Goal: Task Accomplishment & Management: Manage account settings

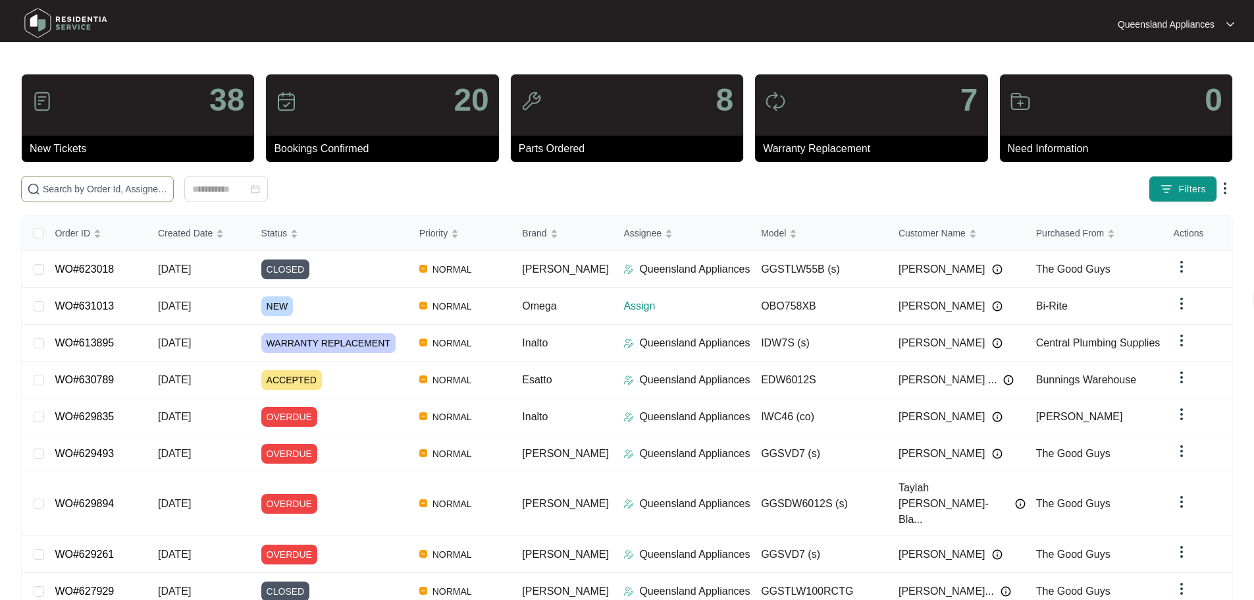
click at [174, 177] on span at bounding box center [97, 189] width 153 height 26
click at [168, 192] on input "text" at bounding box center [105, 189] width 125 height 14
paste input "631013"
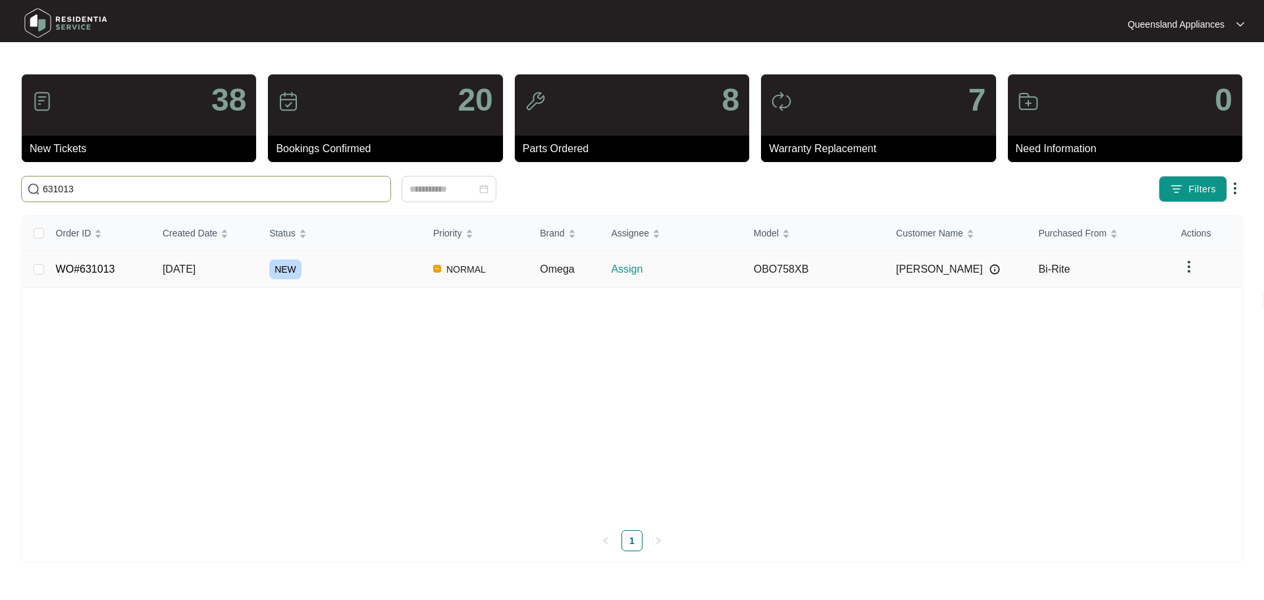
type input "631013"
click at [238, 263] on td "[DATE]" at bounding box center [205, 269] width 107 height 37
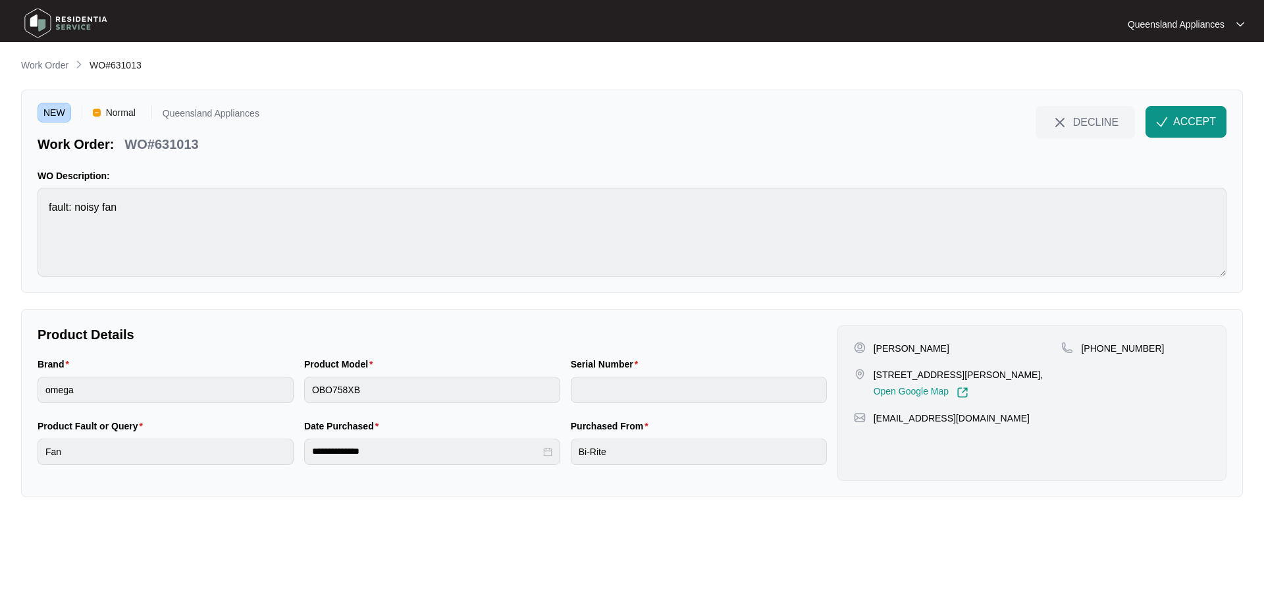
click at [179, 140] on p "WO#631013" at bounding box center [161, 144] width 74 height 18
copy p "631013"
click at [1125, 347] on p "[PHONE_NUMBER]" at bounding box center [1122, 348] width 83 height 13
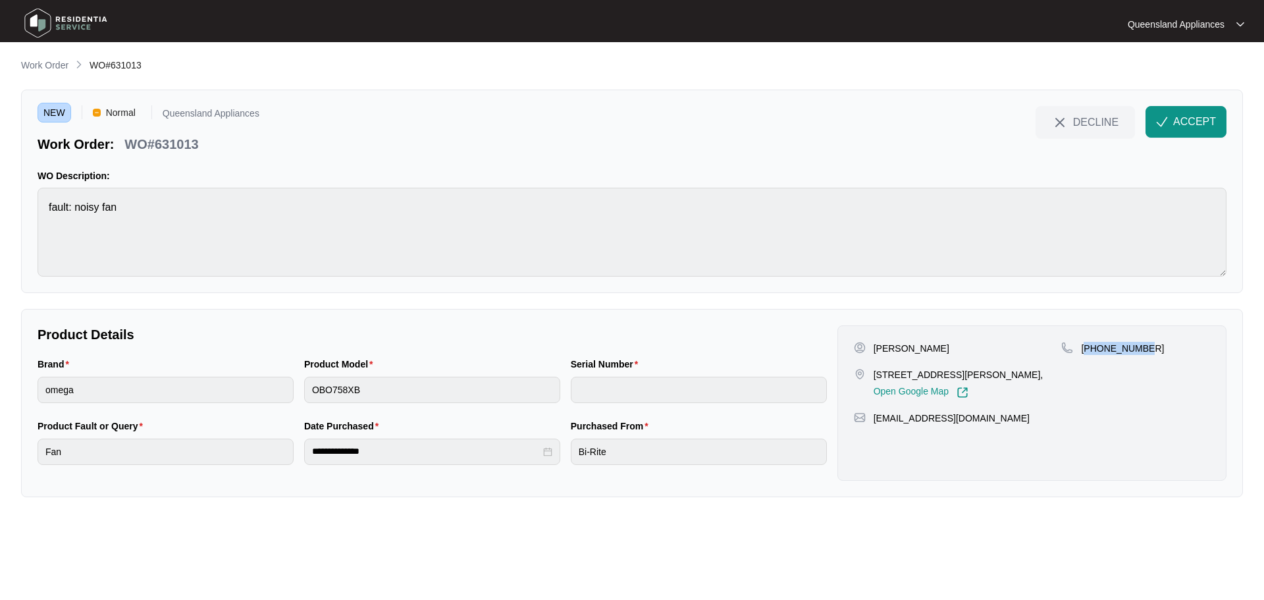
copy p "61410705743"
click at [1199, 121] on span "ACCEPT" at bounding box center [1194, 122] width 43 height 16
